Goal: Task Accomplishment & Management: Manage account settings

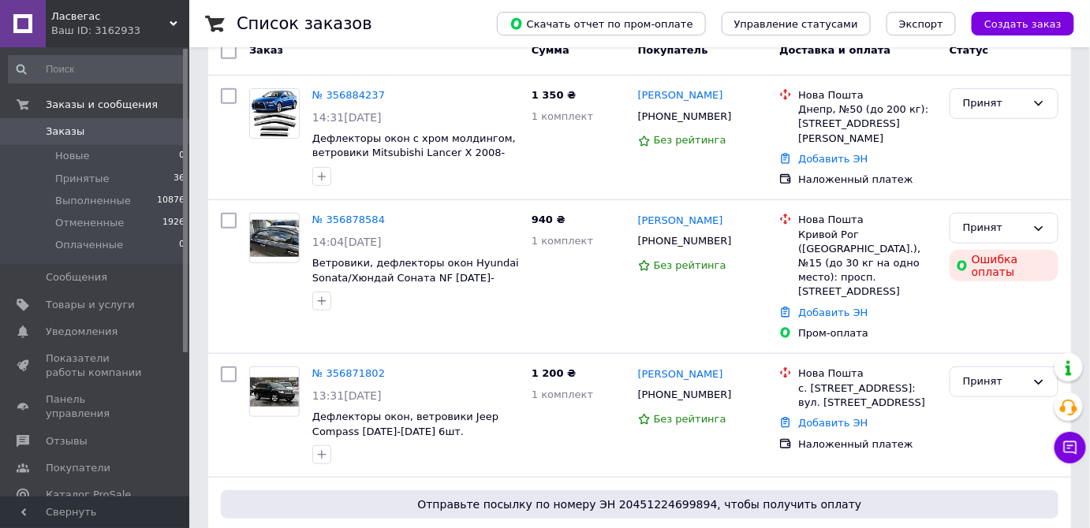
scroll to position [214, 0]
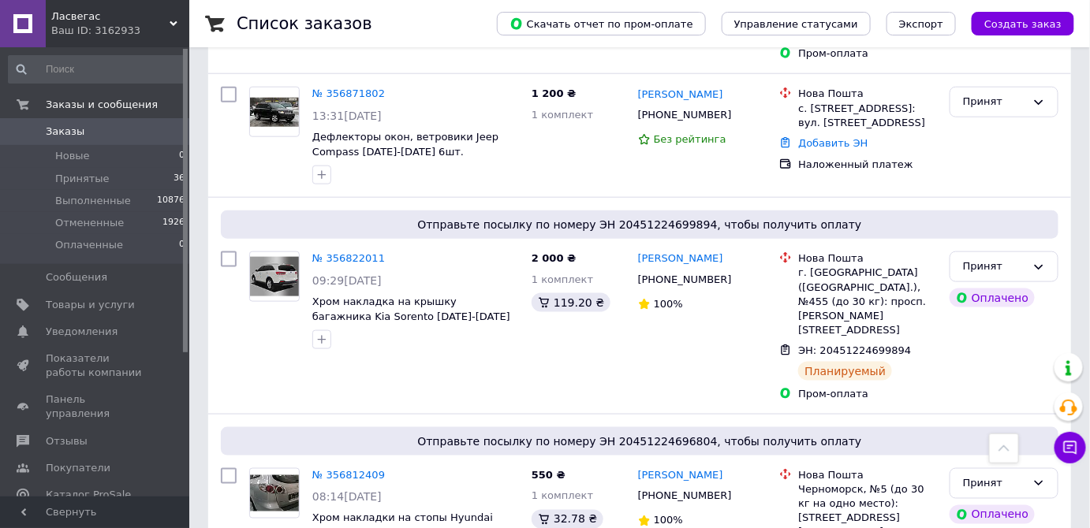
scroll to position [512, 0]
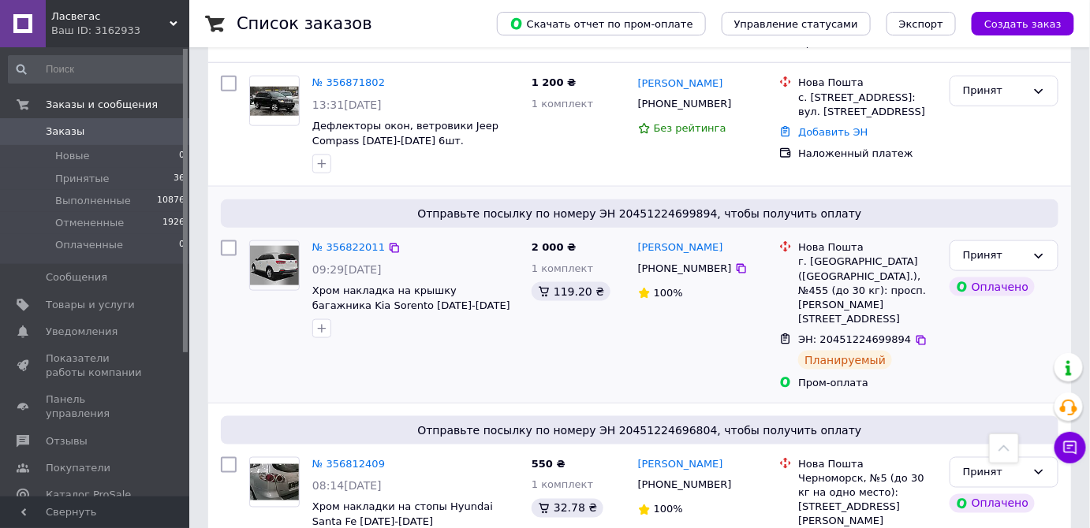
click at [270, 252] on img at bounding box center [274, 265] width 49 height 39
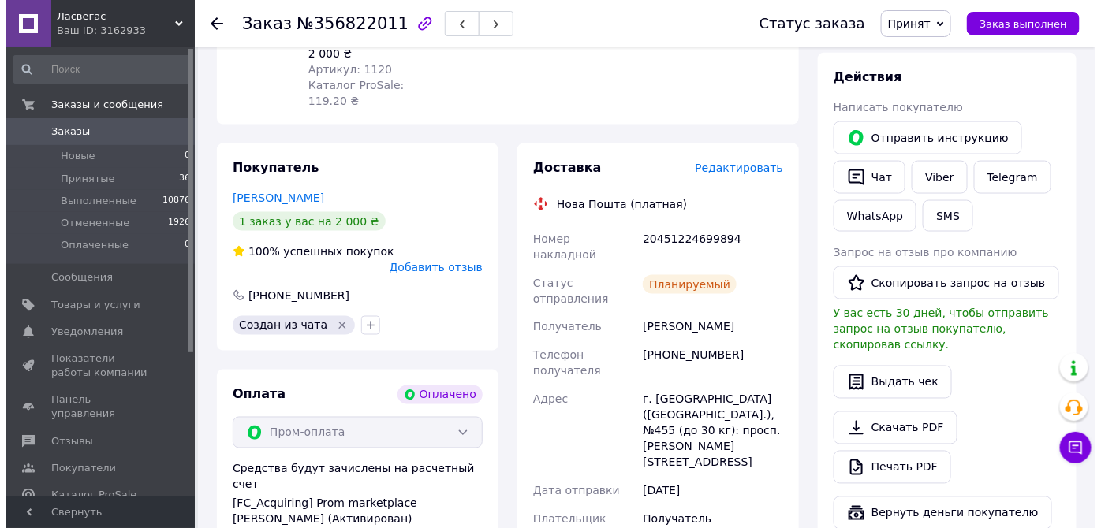
scroll to position [688, 0]
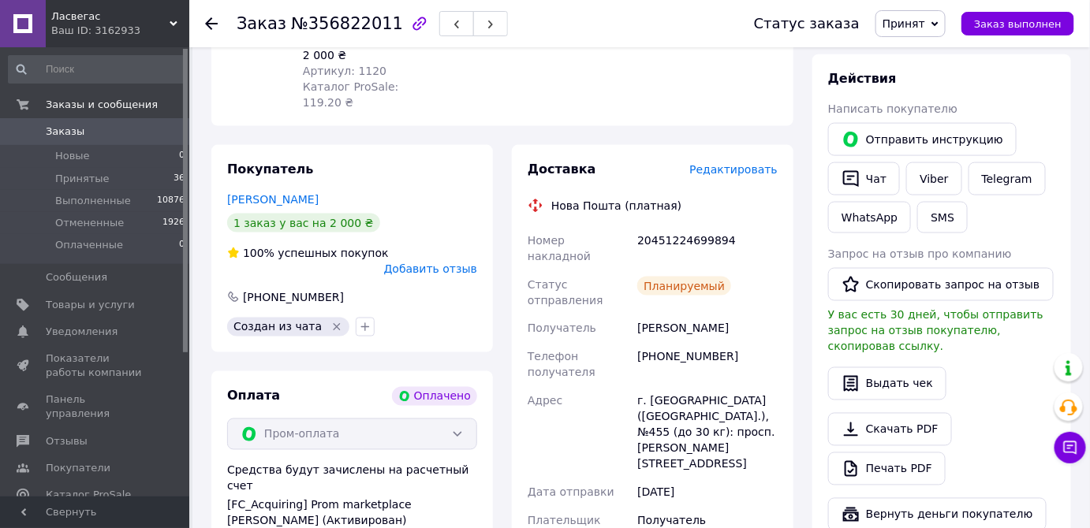
click at [739, 163] on span "Редактировать" at bounding box center [733, 169] width 88 height 13
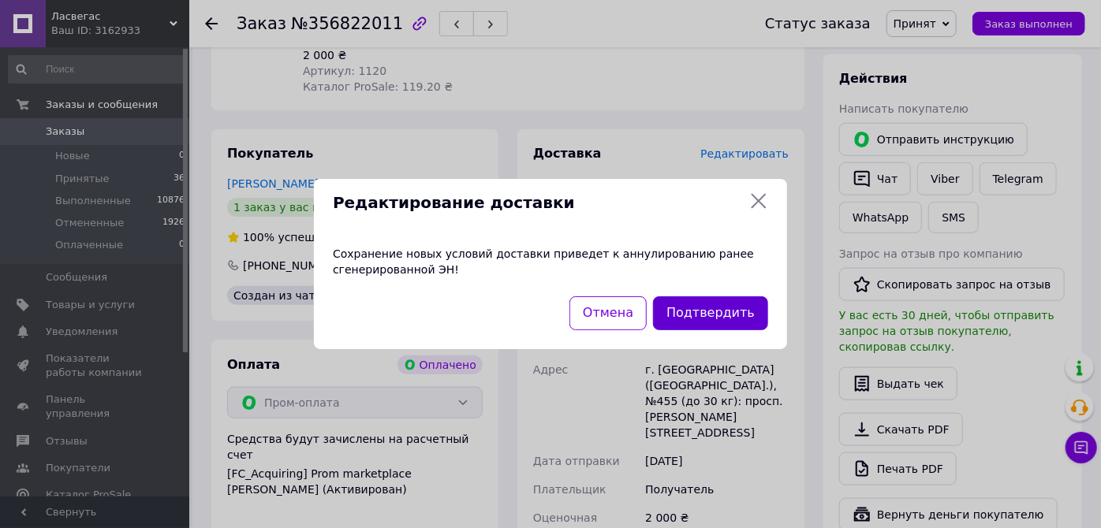
click at [701, 316] on button "Подтвердить" at bounding box center [710, 314] width 115 height 34
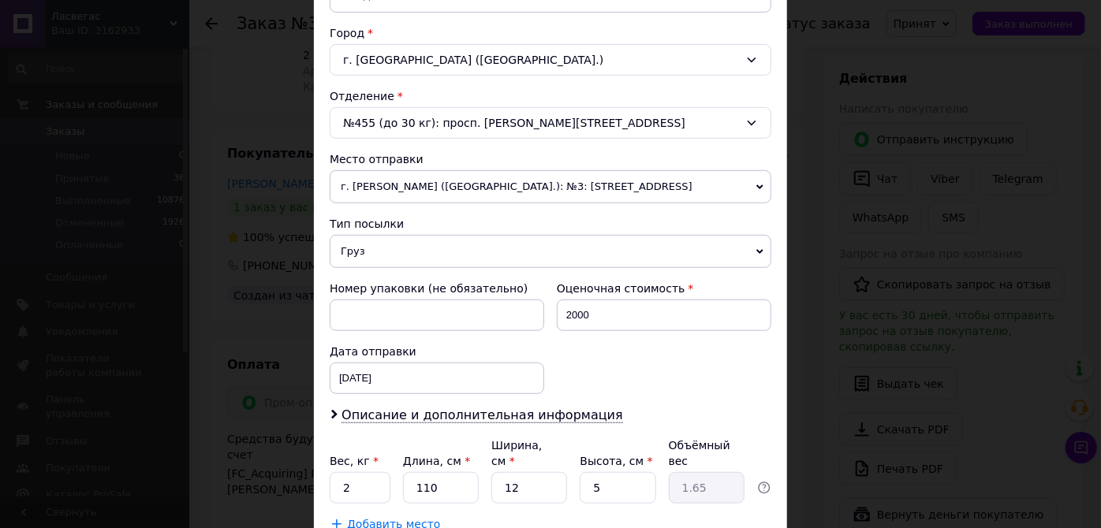
scroll to position [416, 0]
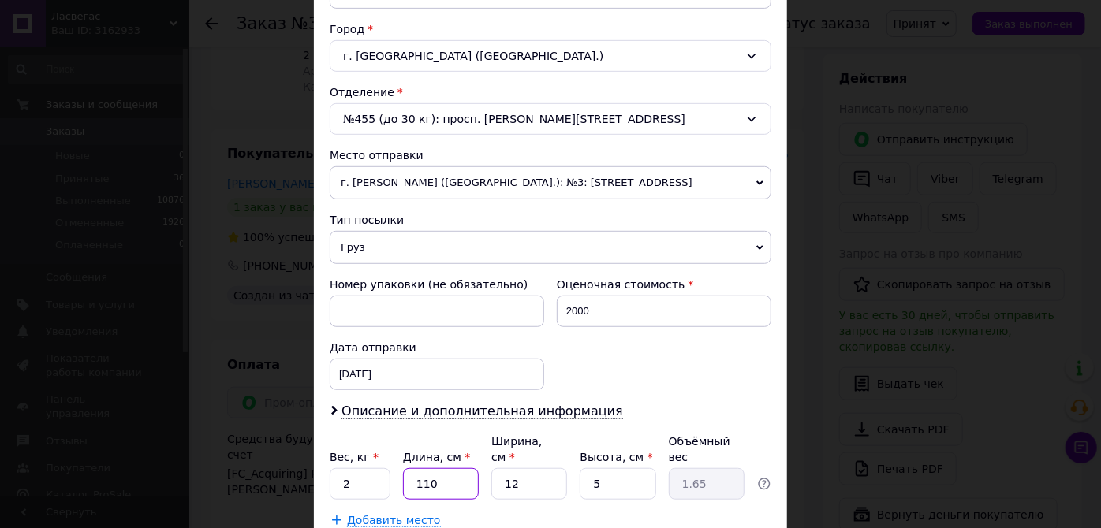
click at [434, 469] on input "110" at bounding box center [441, 485] width 76 height 32
type input "11"
type input "0.17"
type input "1"
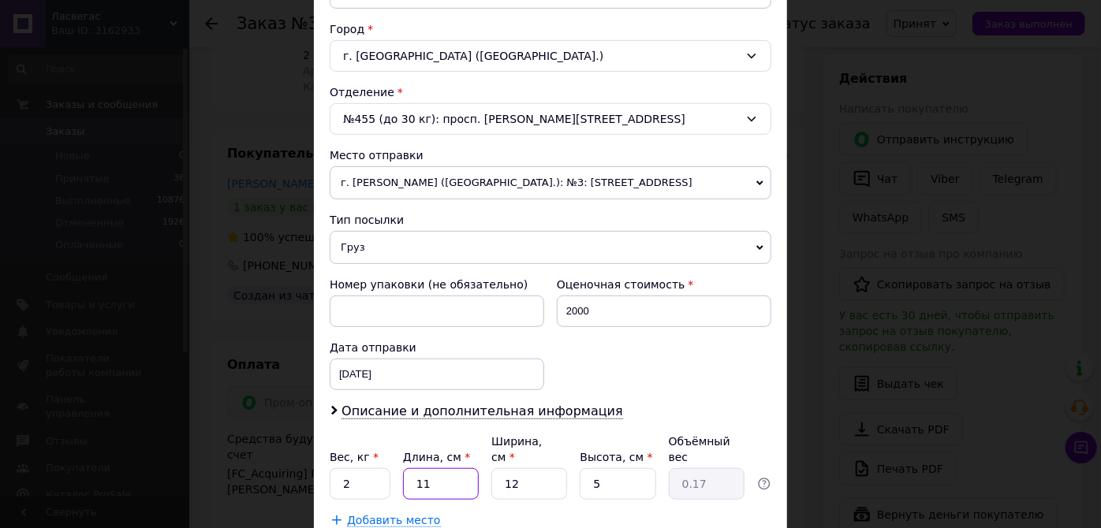
type input "0.1"
type input "12"
type input "0.18"
type input "120"
type input "1.8"
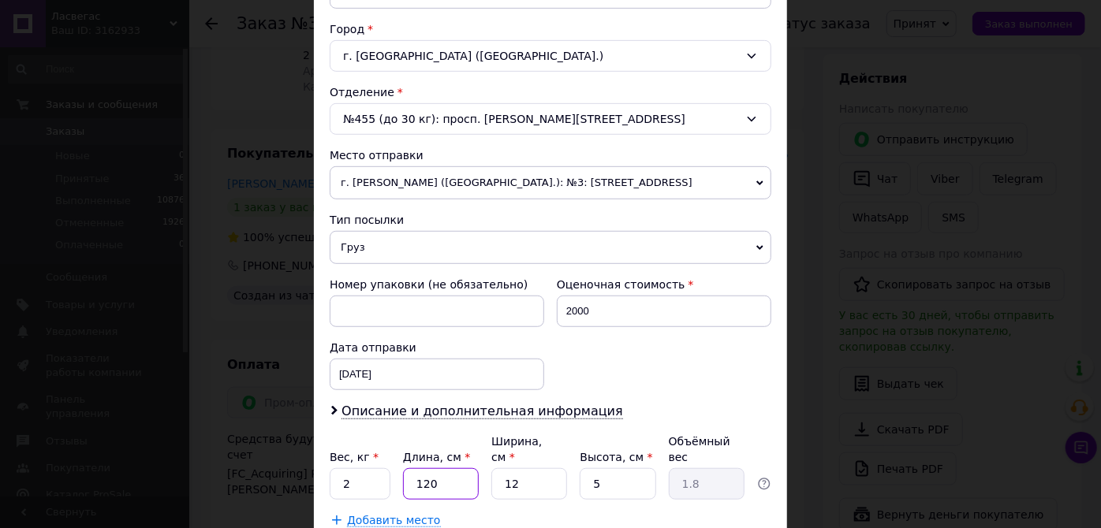
type input "120"
click at [528, 469] on input "12" at bounding box center [529, 485] width 76 height 32
type input "1"
type input "0.15"
type input "5"
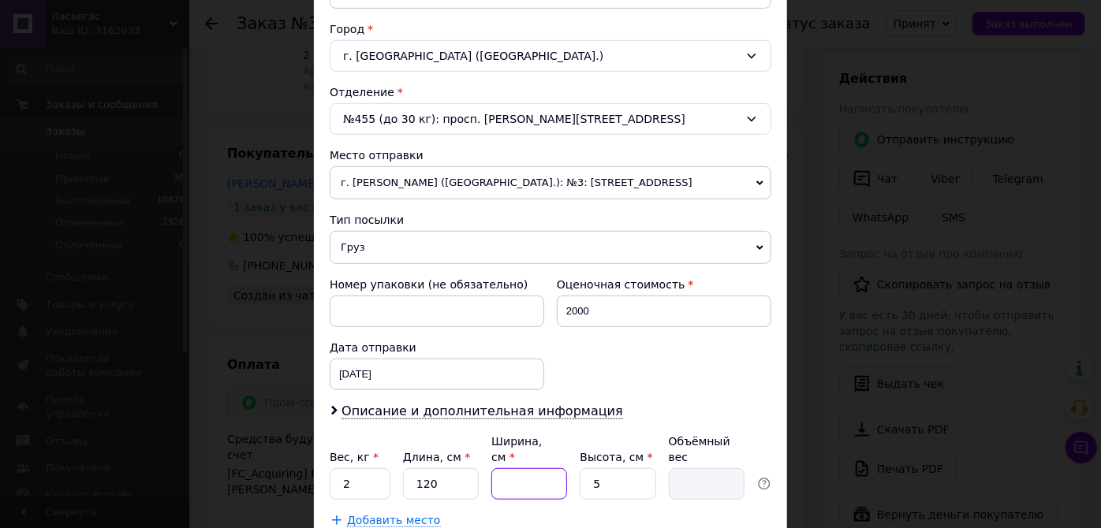
type input "0.75"
type input "5"
click at [601, 469] on input "5" at bounding box center [618, 485] width 76 height 32
type input "4"
type input "0.6"
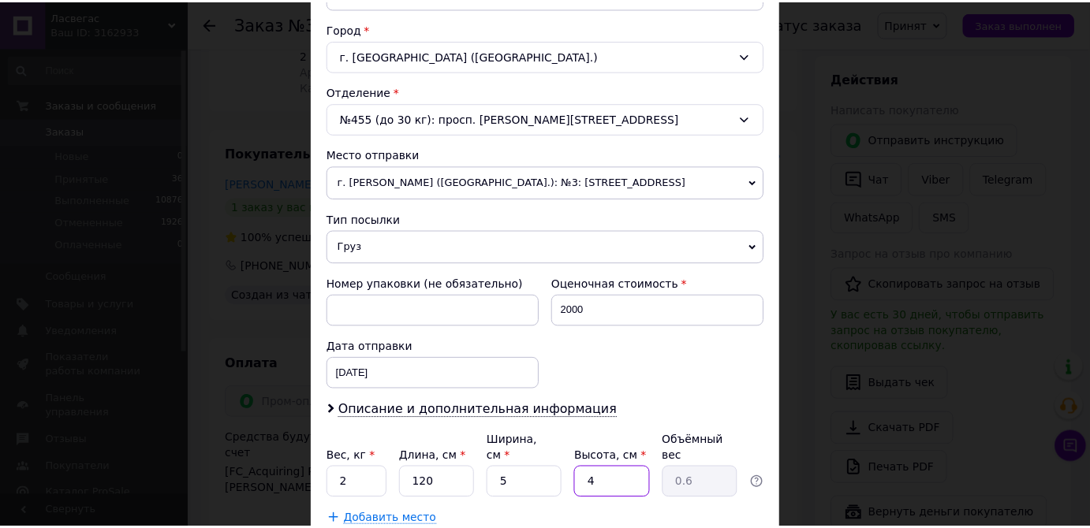
scroll to position [0, 0]
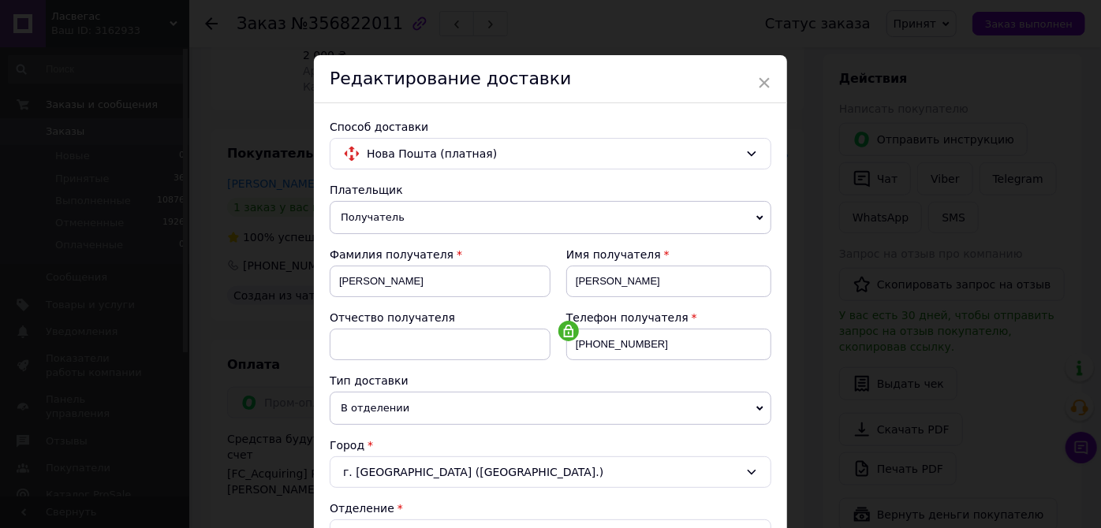
type input "4"
click at [1098, 262] on div "× Редактирование доставки Способ доставки Нова Пошта (платная) Плательщик Получ…" at bounding box center [550, 264] width 1101 height 528
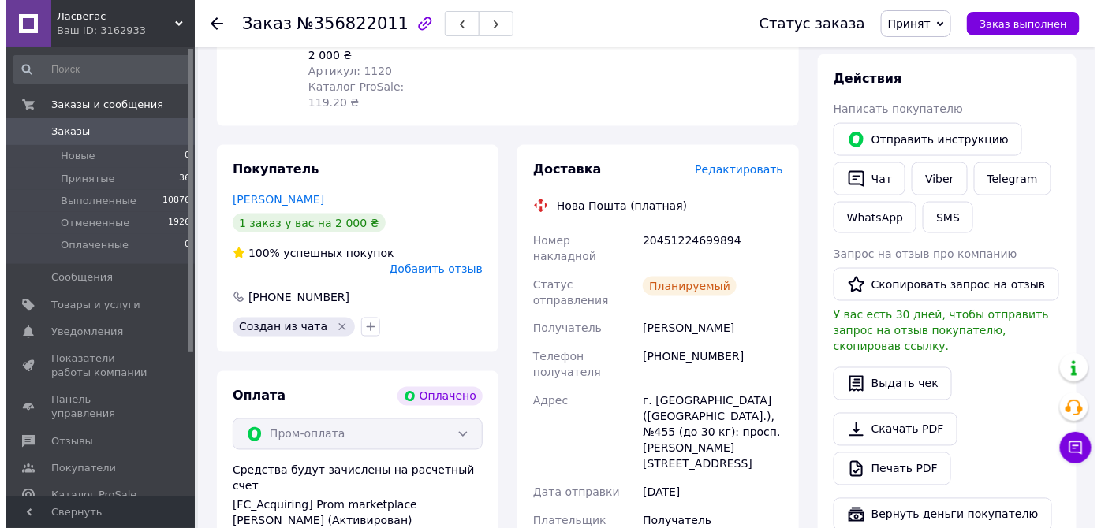
scroll to position [687, 0]
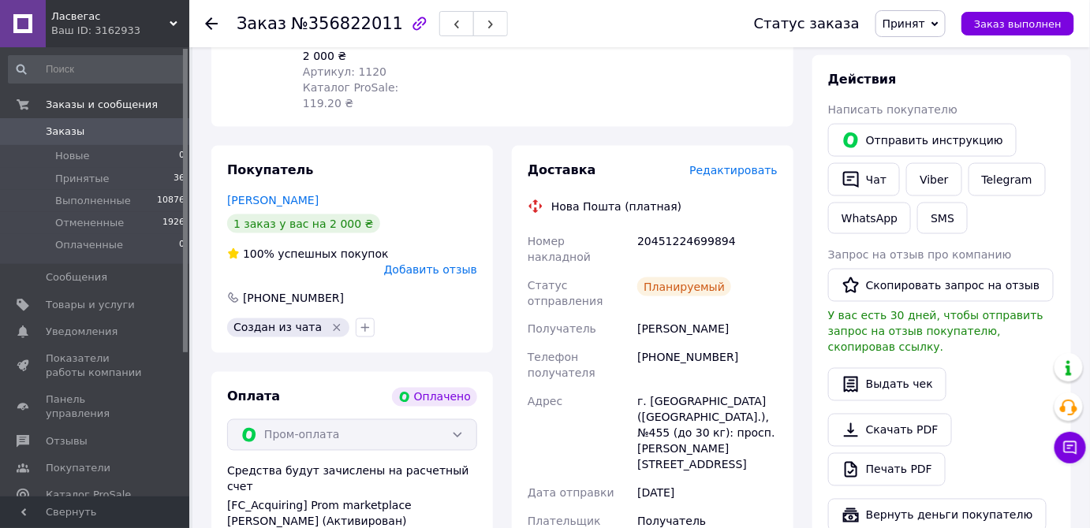
click at [717, 164] on span "Редактировать" at bounding box center [733, 170] width 88 height 13
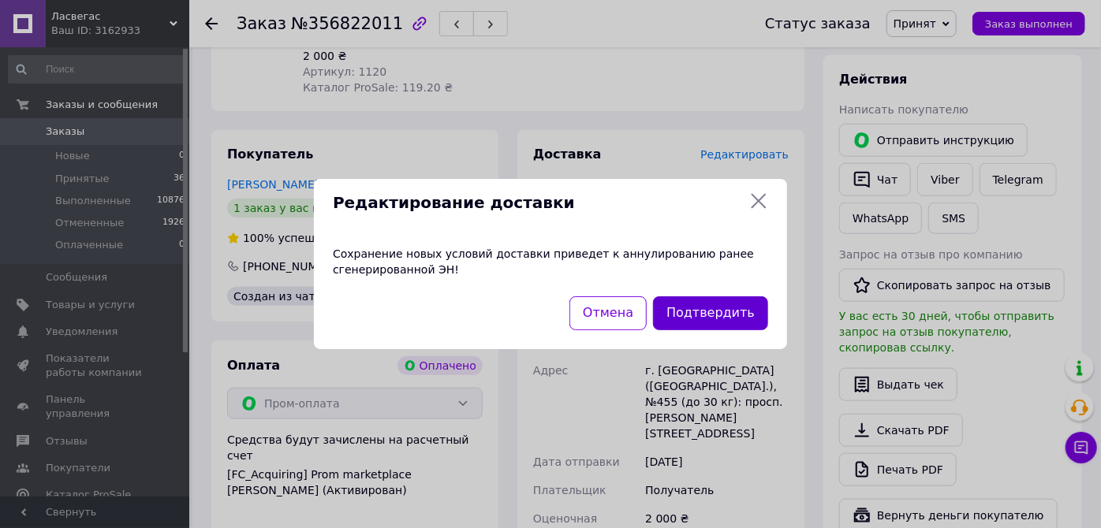
click at [672, 314] on button "Подтвердить" at bounding box center [710, 314] width 115 height 34
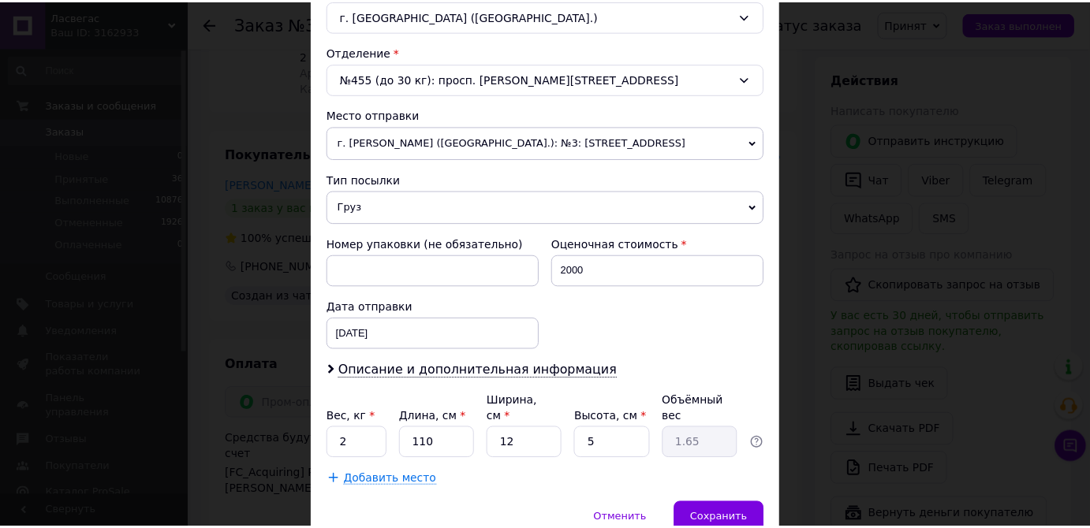
scroll to position [513, 0]
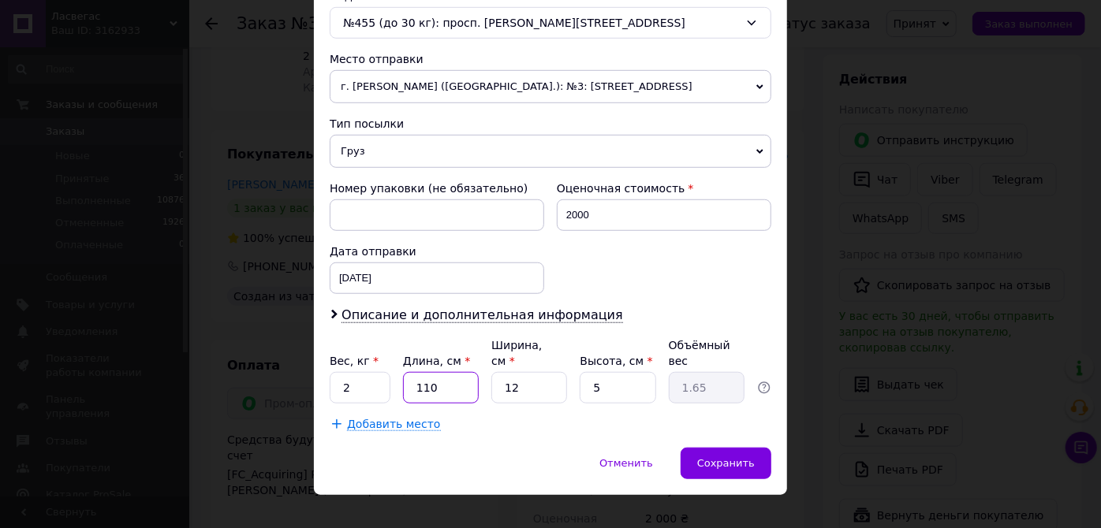
click at [434, 372] on input "110" at bounding box center [441, 388] width 76 height 32
type input "11"
type input "0.17"
type input "1"
type input "0.1"
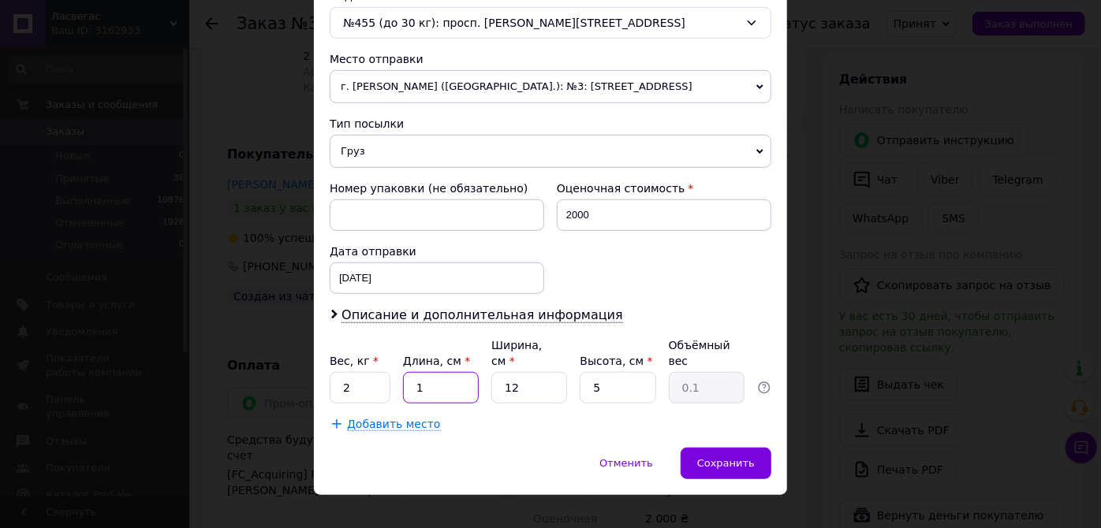
type input "12"
type input "0.18"
type input "120"
type input "1.8"
type input "120"
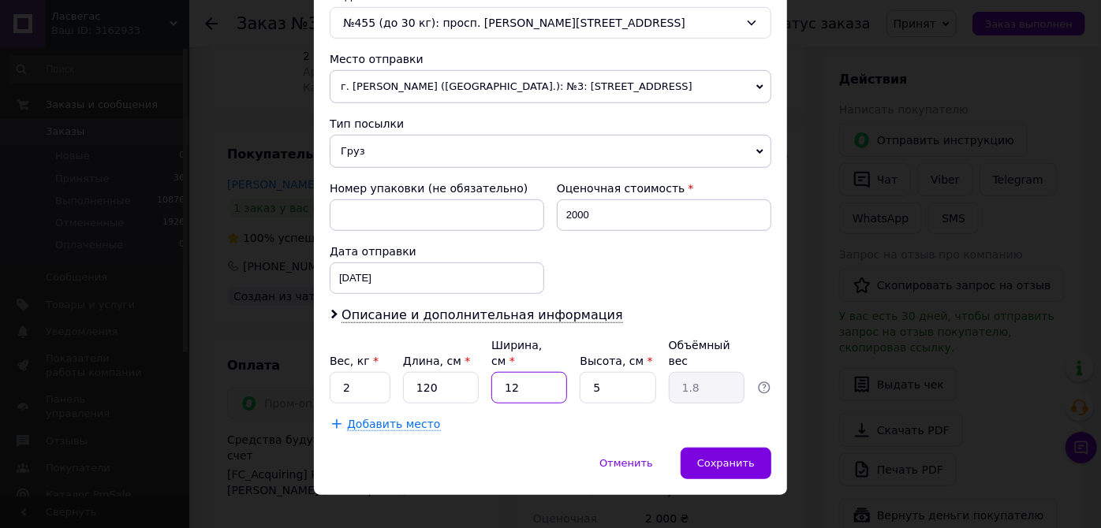
click at [520, 372] on input "12" at bounding box center [529, 388] width 76 height 32
type input "1"
type input "0.15"
type input "5"
type input "0.75"
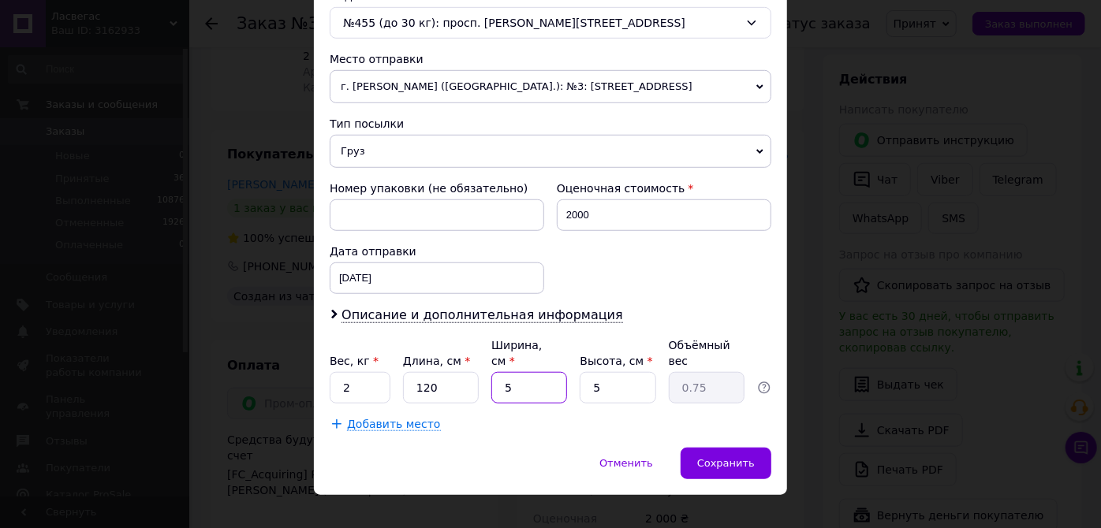
type input "5"
click at [606, 372] on input "5" at bounding box center [618, 388] width 76 height 32
type input "4"
type input "0.6"
type input "4"
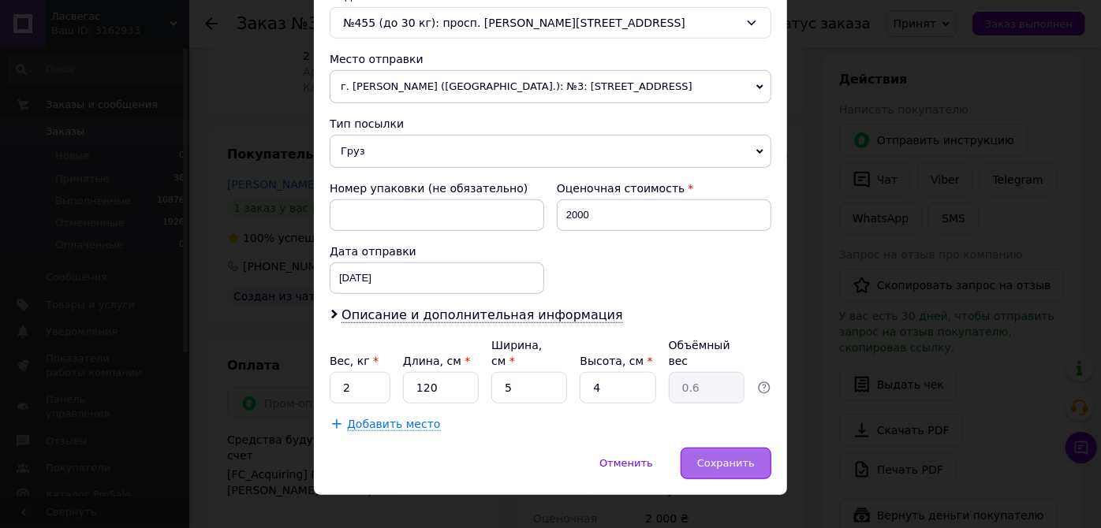
click at [728, 458] on span "Сохранить" at bounding box center [726, 464] width 58 height 12
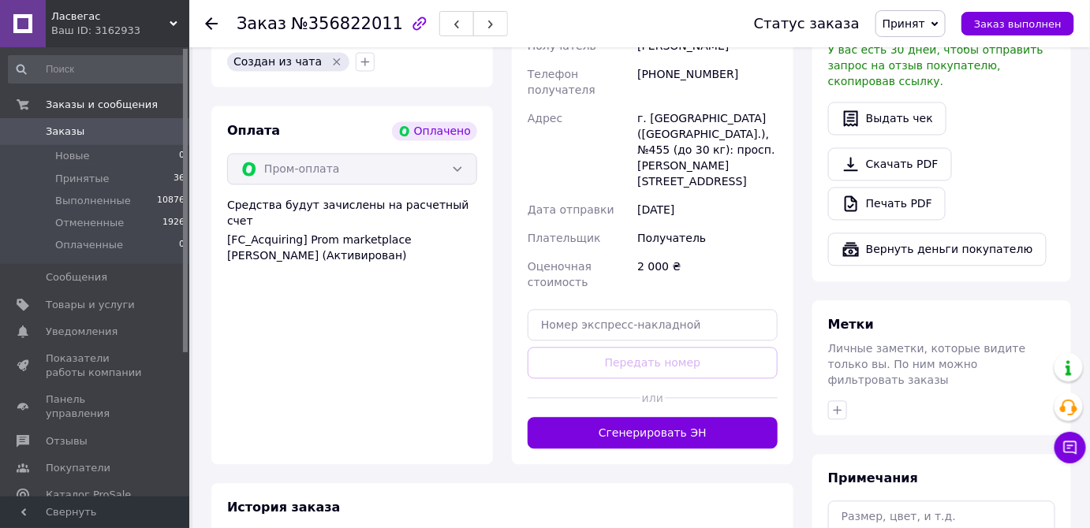
scroll to position [951, 0]
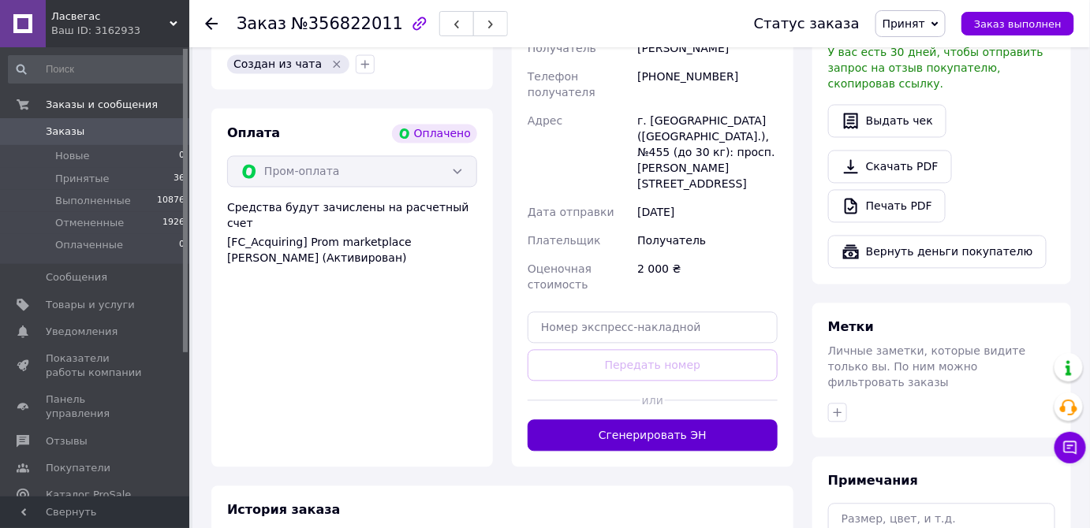
click at [670, 420] on button "Сгенерировать ЭН" at bounding box center [653, 436] width 250 height 32
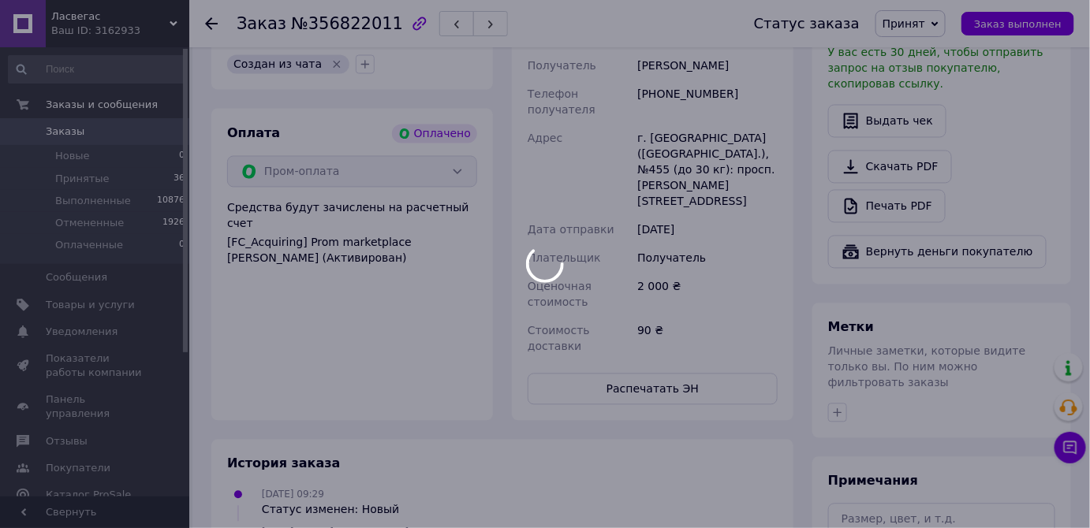
scroll to position [25, 0]
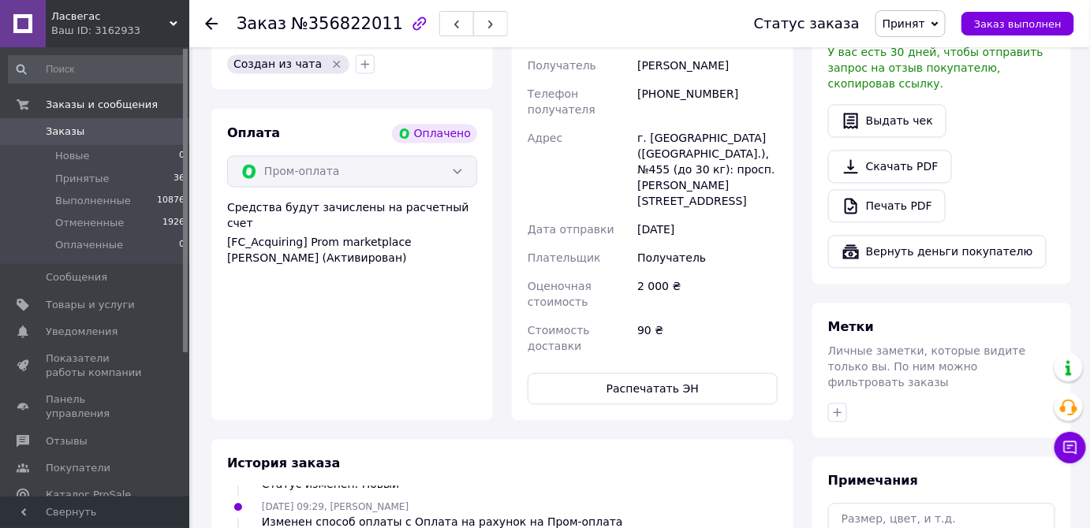
click at [210, 21] on icon at bounding box center [211, 23] width 13 height 13
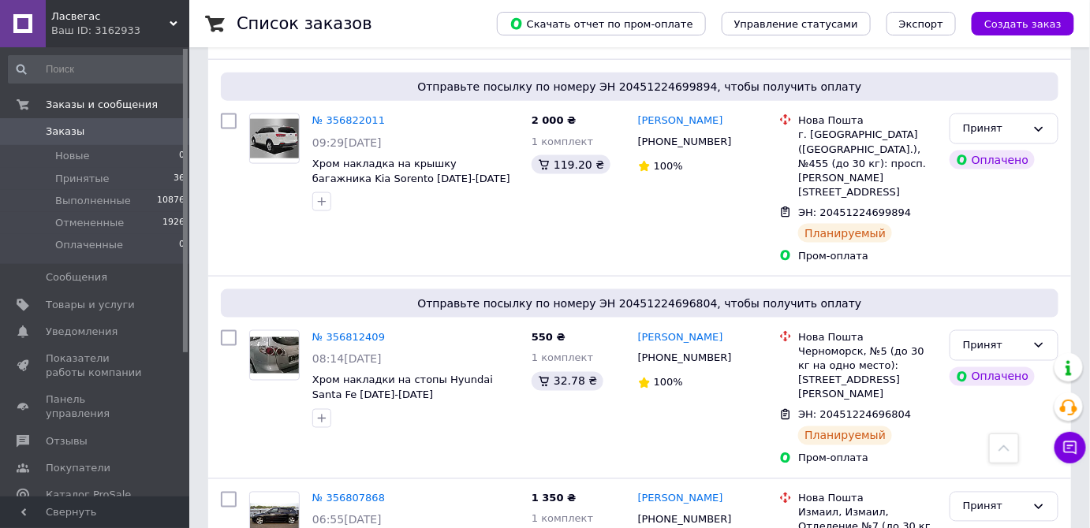
scroll to position [512, 0]
